Goal: Obtain resource: Obtain resource

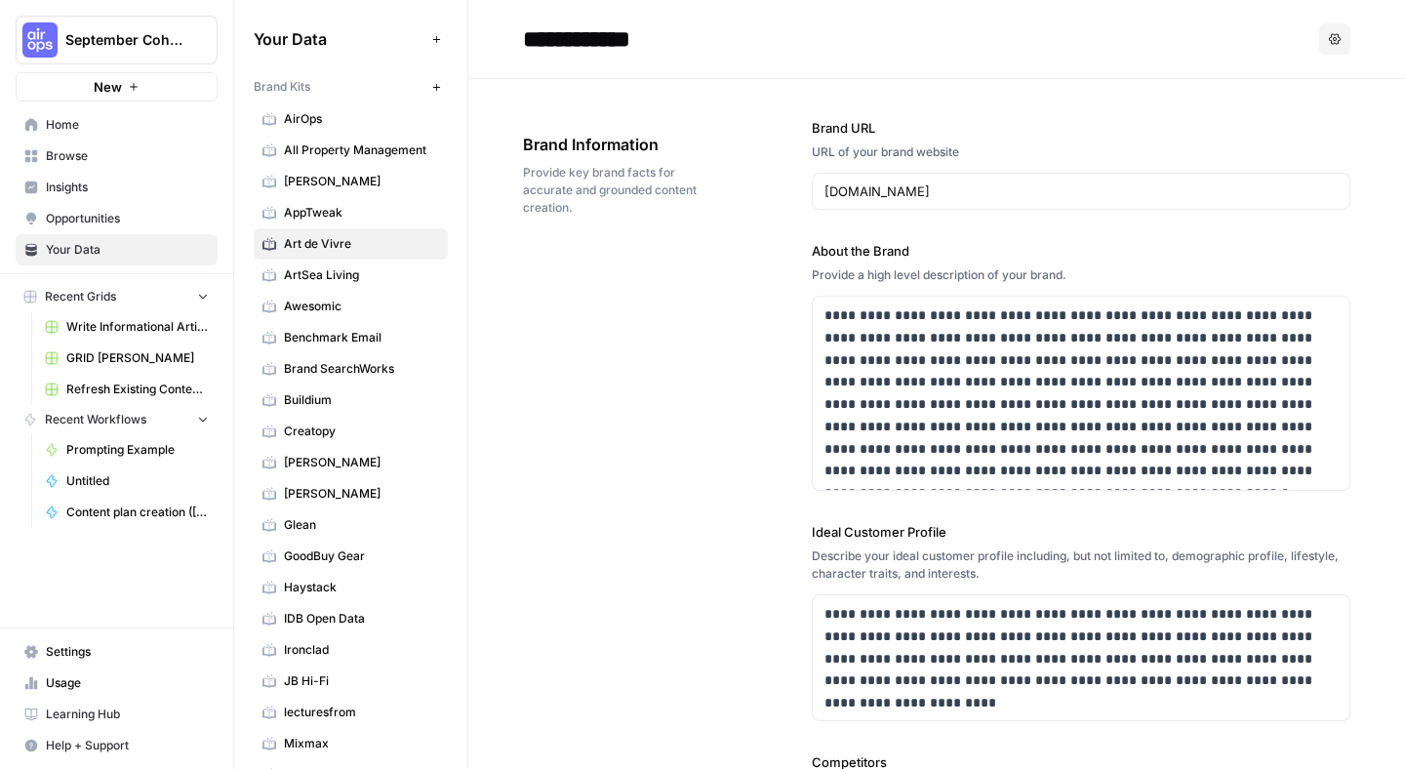
click at [154, 326] on span "Write Informational Article" at bounding box center [137, 327] width 142 height 18
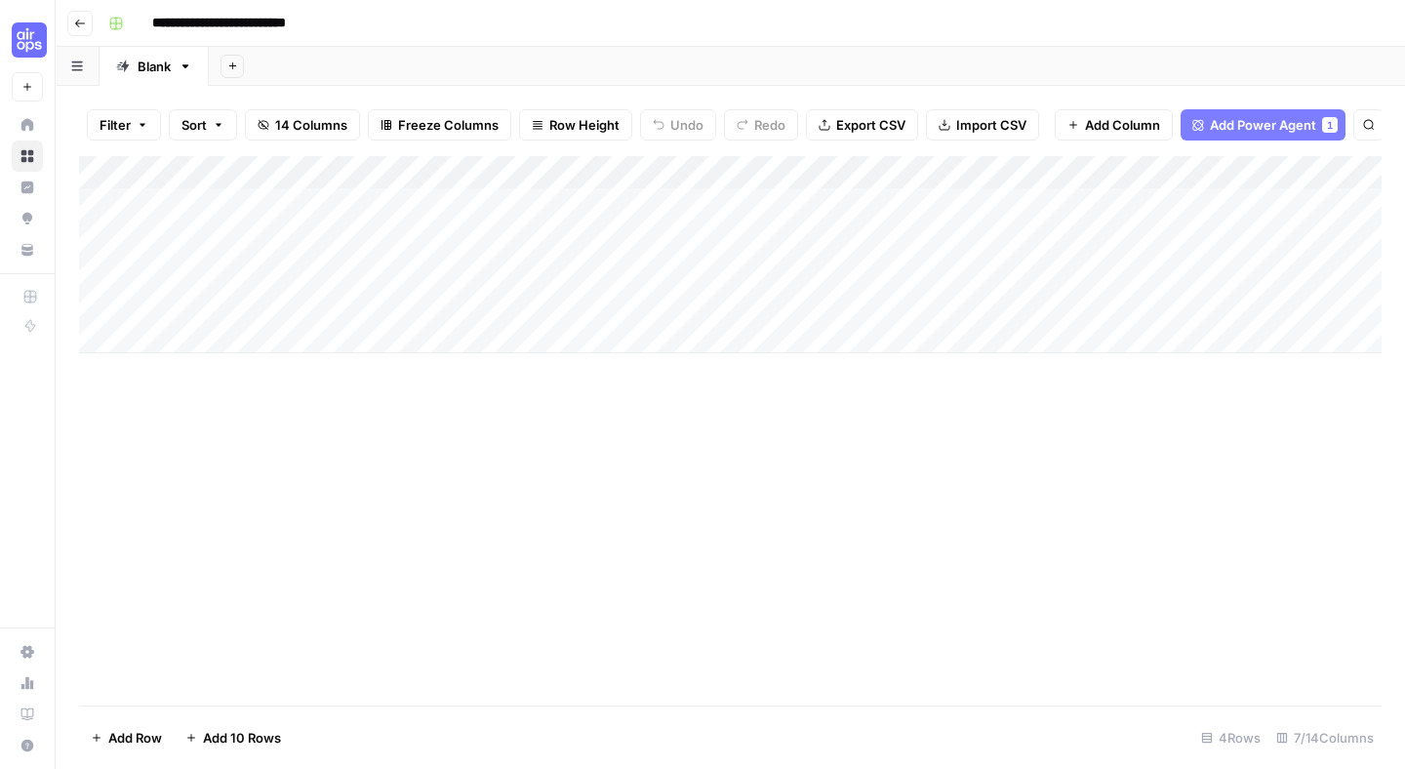
click at [79, 18] on icon "button" at bounding box center [80, 24] width 12 height 12
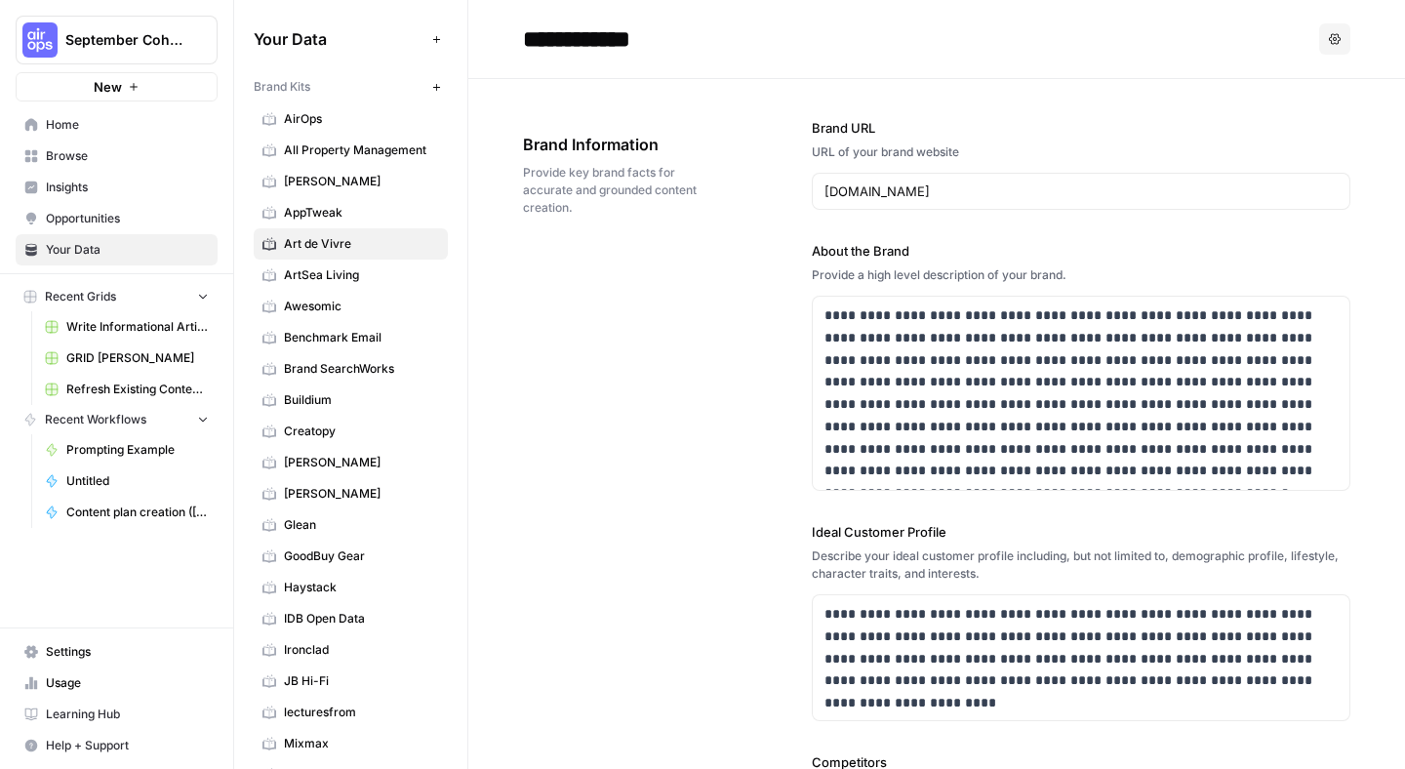
drag, startPoint x: 512, startPoint y: 143, endPoint x: 528, endPoint y: 139, distance: 16.1
copy span "Brand Information"
drag, startPoint x: 983, startPoint y: 151, endPoint x: 773, endPoint y: 153, distance: 210.7
click at [773, 154] on div "**********" at bounding box center [936, 655] width 827 height 1153
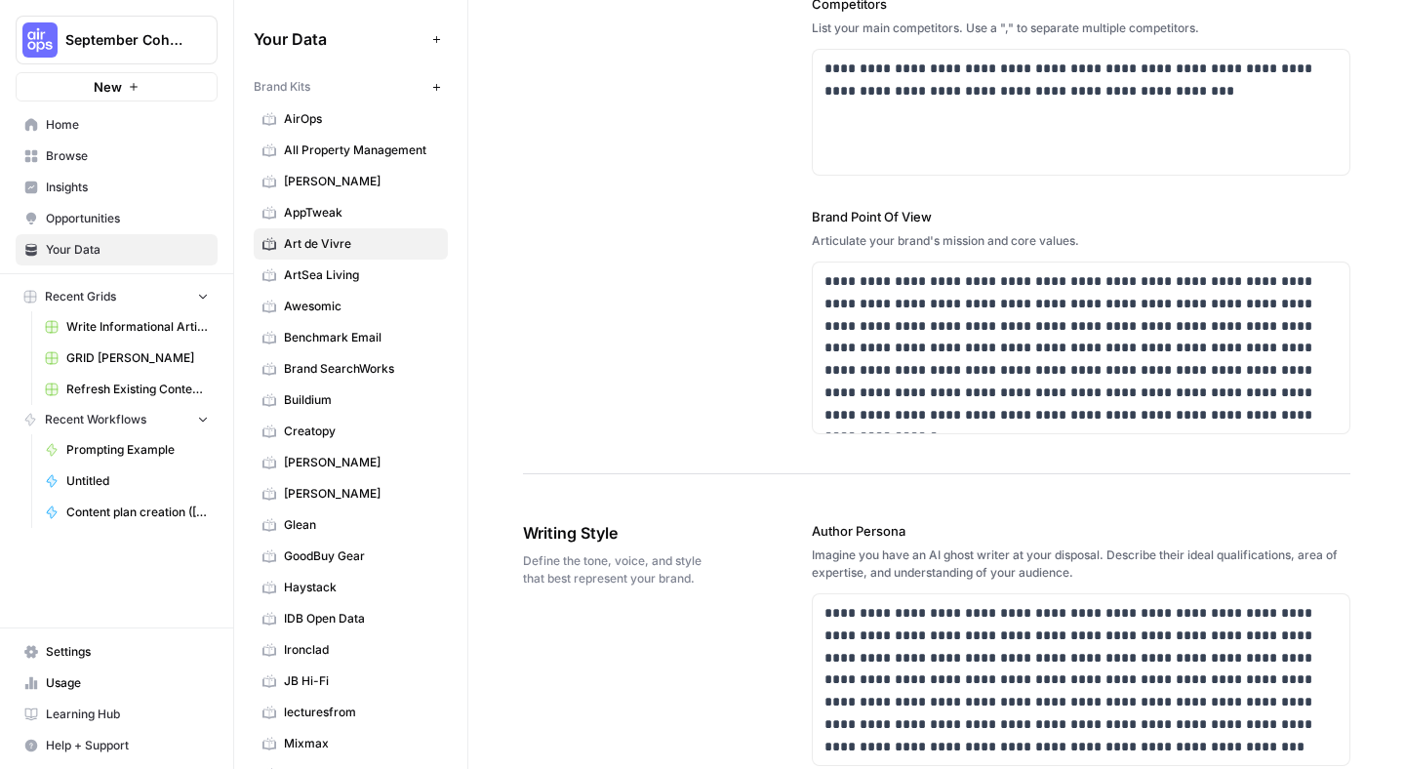
scroll to position [325, 0]
